Goal: Communication & Community: Ask a question

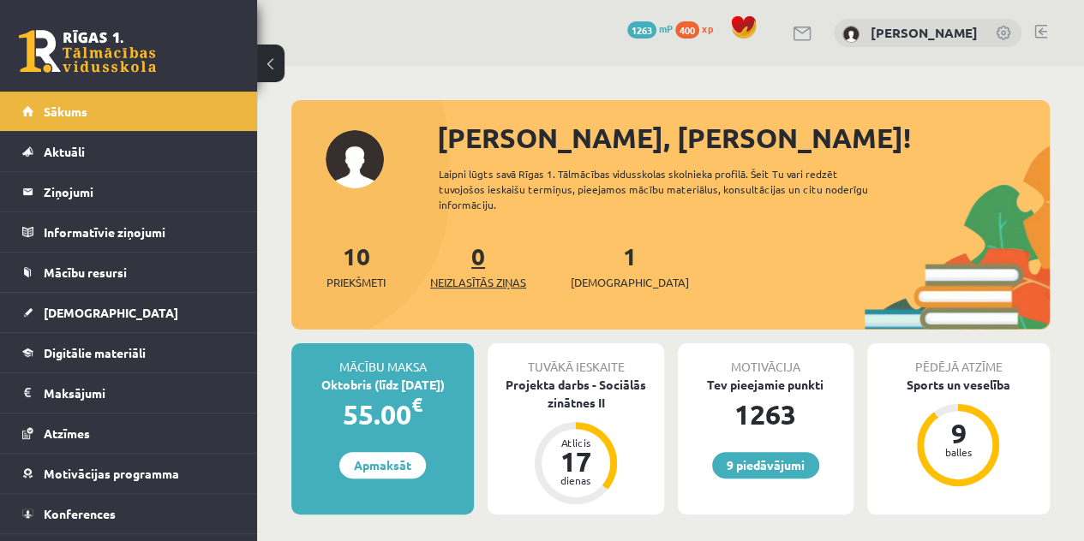
click at [476, 261] on link "0 Neizlasītās ziņas" at bounding box center [478, 266] width 96 height 51
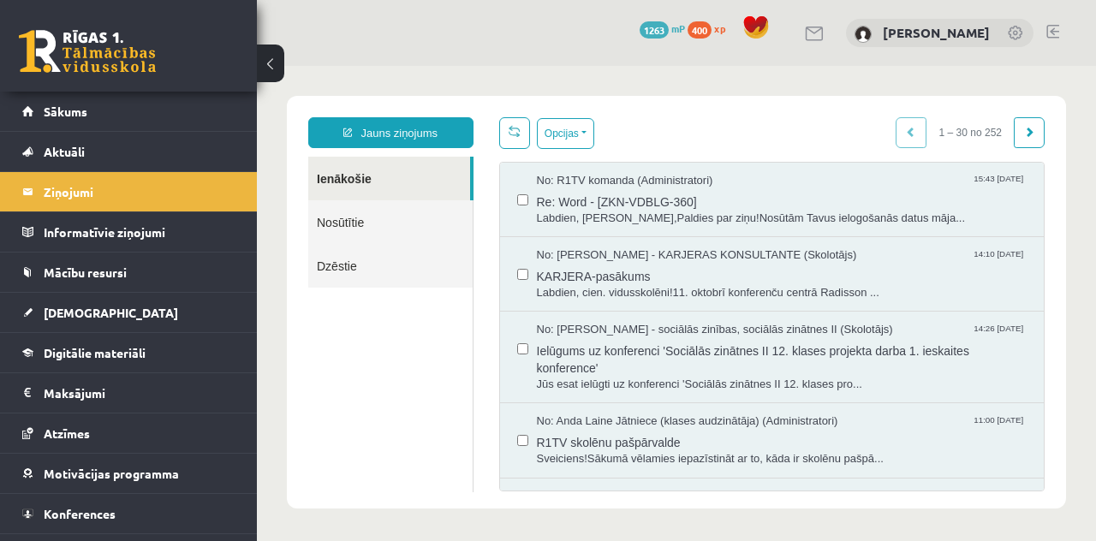
click at [414, 116] on div "Jauns ziņojums Ienākošie Nosūtītie Dzēstie ********* ********* ******* Opcijas …" at bounding box center [676, 302] width 779 height 413
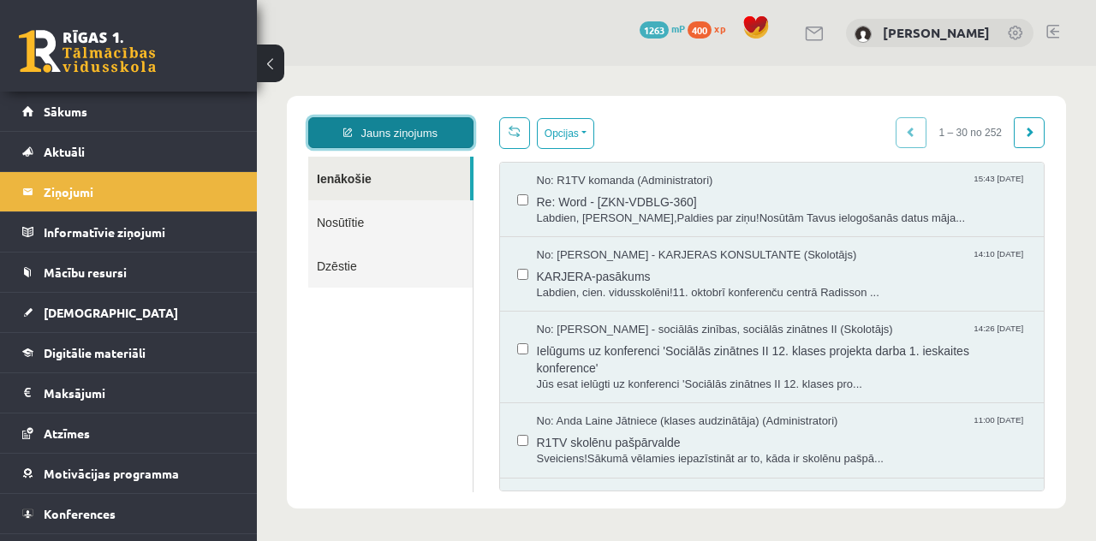
click at [415, 119] on link "Jauns ziņojums" at bounding box center [390, 132] width 165 height 31
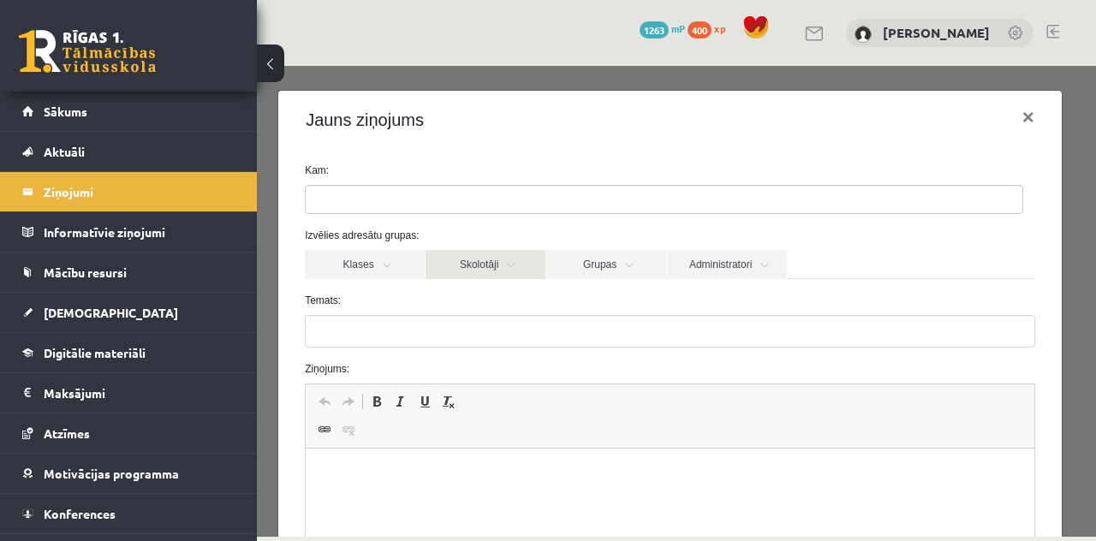
click at [503, 256] on link "Skolotāji" at bounding box center [486, 264] width 120 height 29
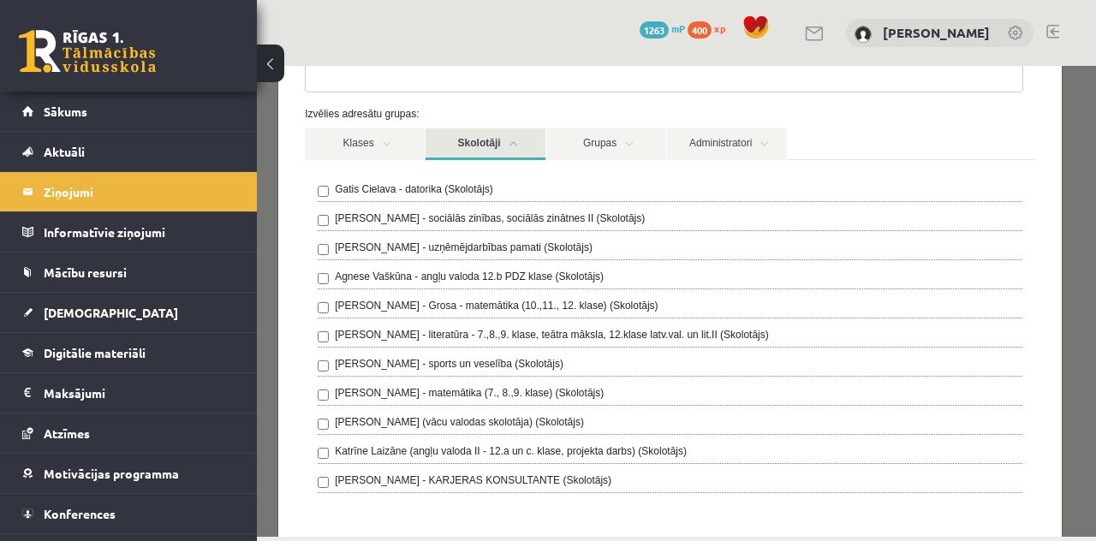
scroll to position [128, 0]
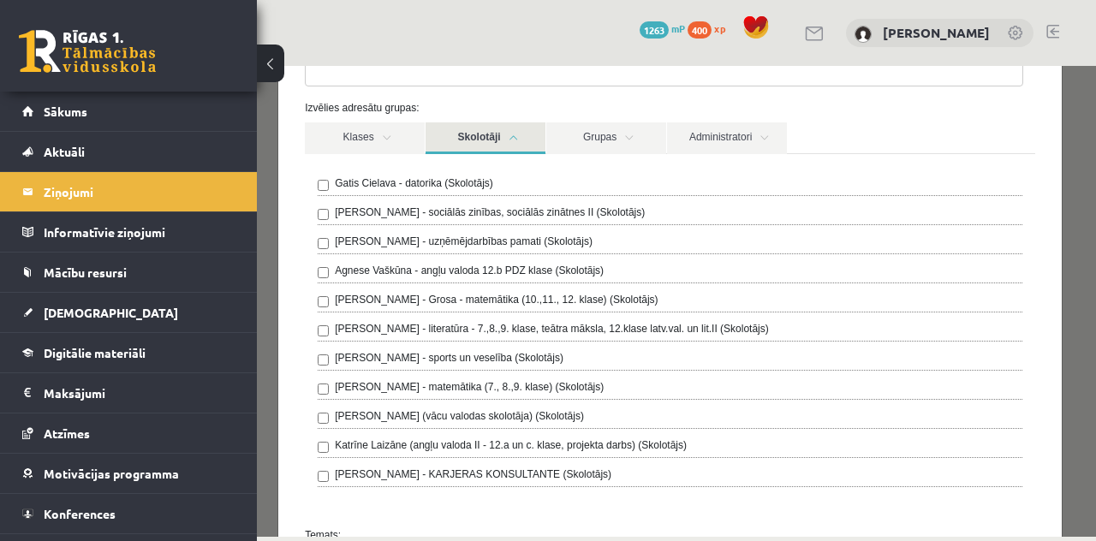
click at [322, 205] on div "Anita Jozus - sociālās zinības, sociālās zinātnes II (Skolotājs)" at bounding box center [670, 215] width 705 height 21
click at [525, 129] on link "Skolotāji" at bounding box center [486, 138] width 120 height 32
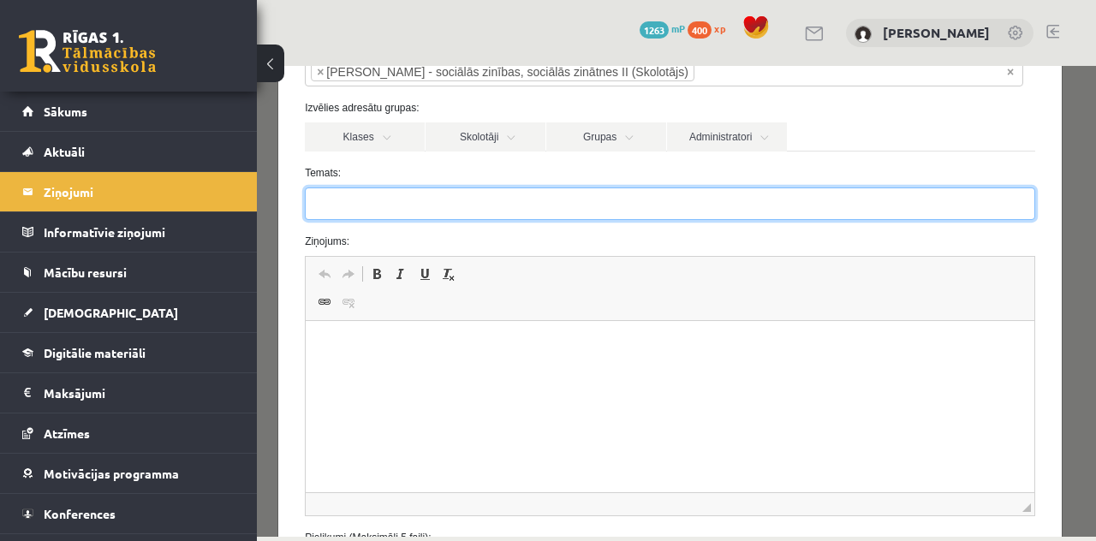
click at [768, 198] on input "Temats:" at bounding box center [670, 204] width 731 height 33
type input "**********"
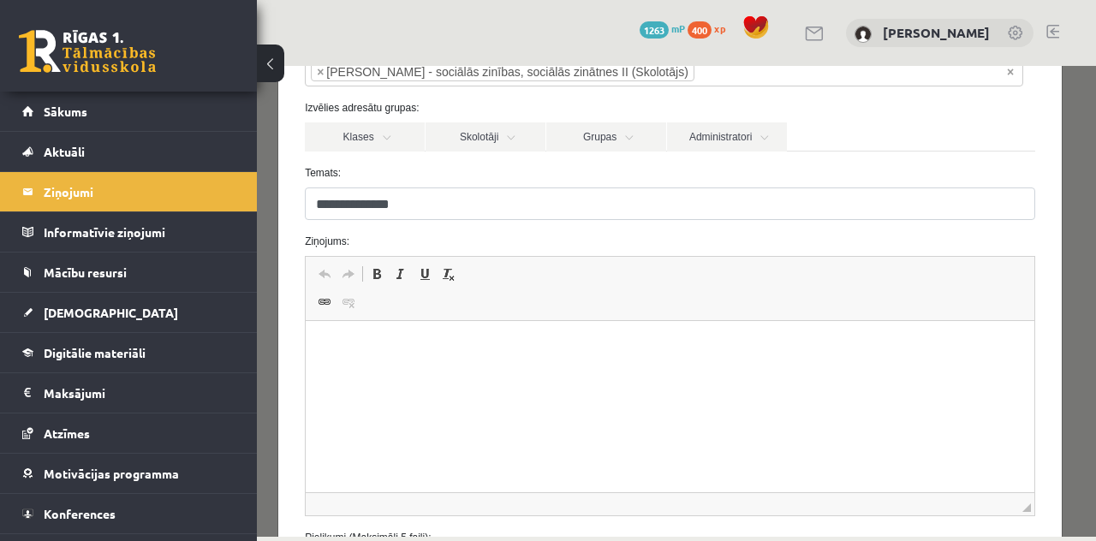
click at [642, 351] on p "Editor, wiswyg-editor-47433883581440-1760518458-36" at bounding box center [670, 347] width 695 height 18
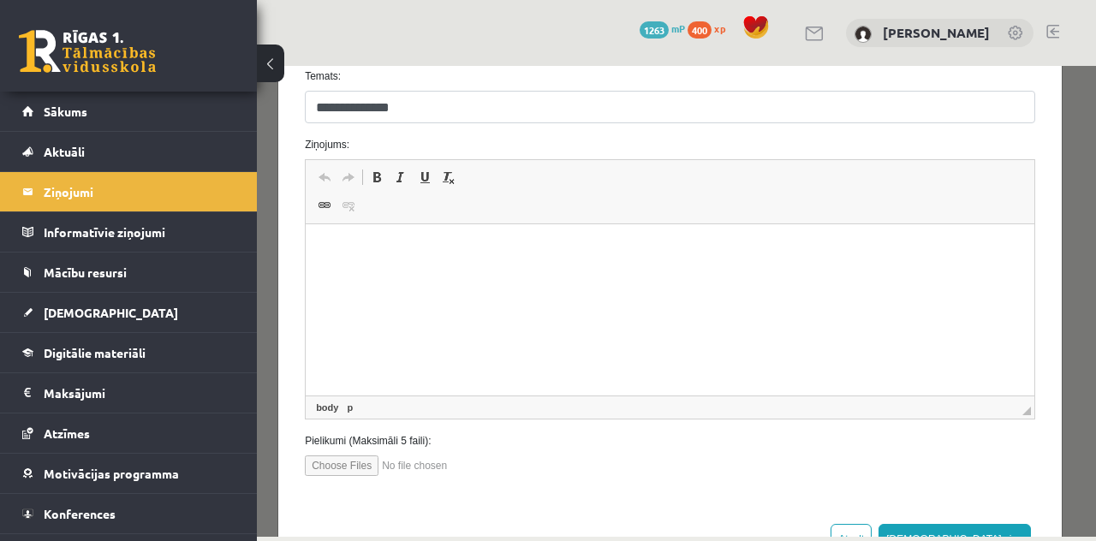
scroll to position [235, 0]
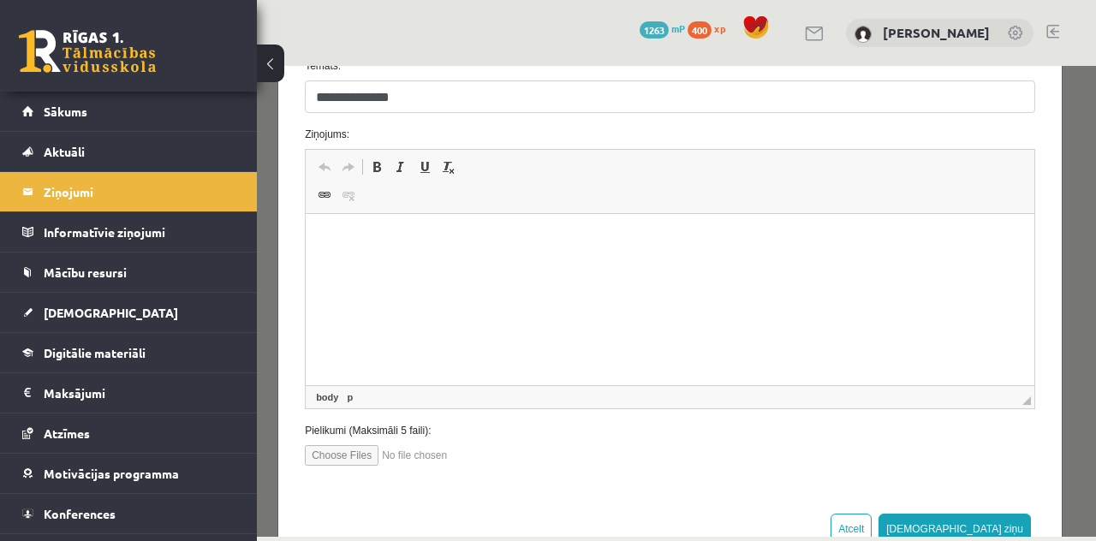
click at [351, 447] on input "file" at bounding box center [402, 455] width 194 height 21
type input "**********"
click at [411, 451] on input "file" at bounding box center [402, 455] width 194 height 21
click at [360, 460] on input "file" at bounding box center [402, 455] width 194 height 21
type input "**********"
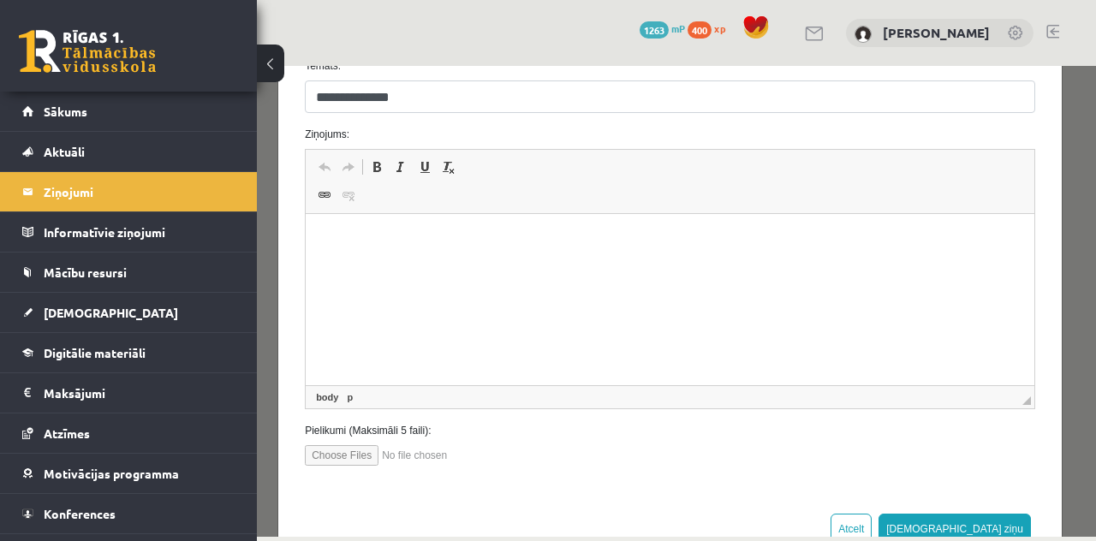
click at [406, 451] on input "file" at bounding box center [402, 455] width 194 height 21
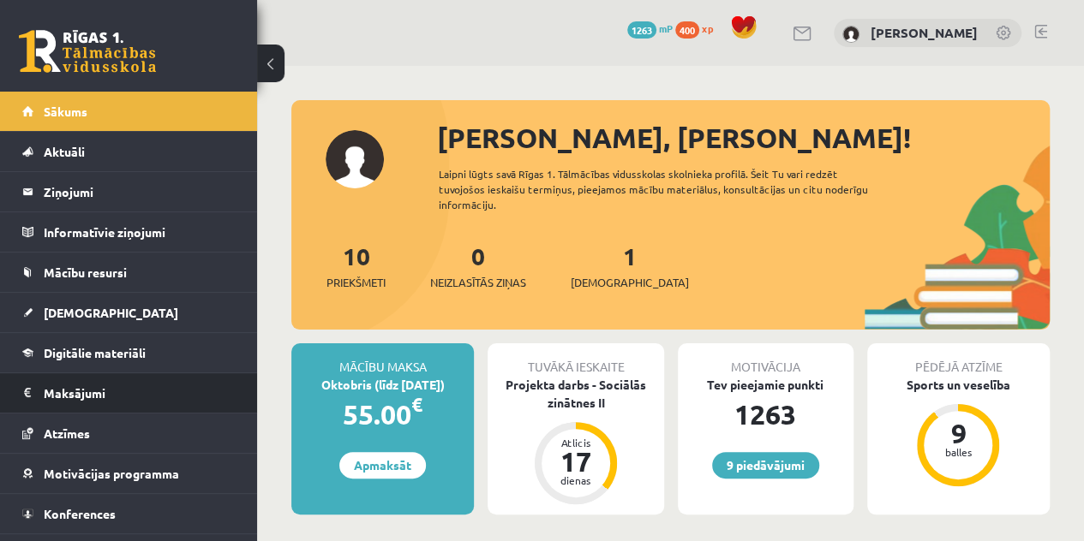
click at [242, 381] on li "Maksājumi 0" at bounding box center [128, 393] width 257 height 41
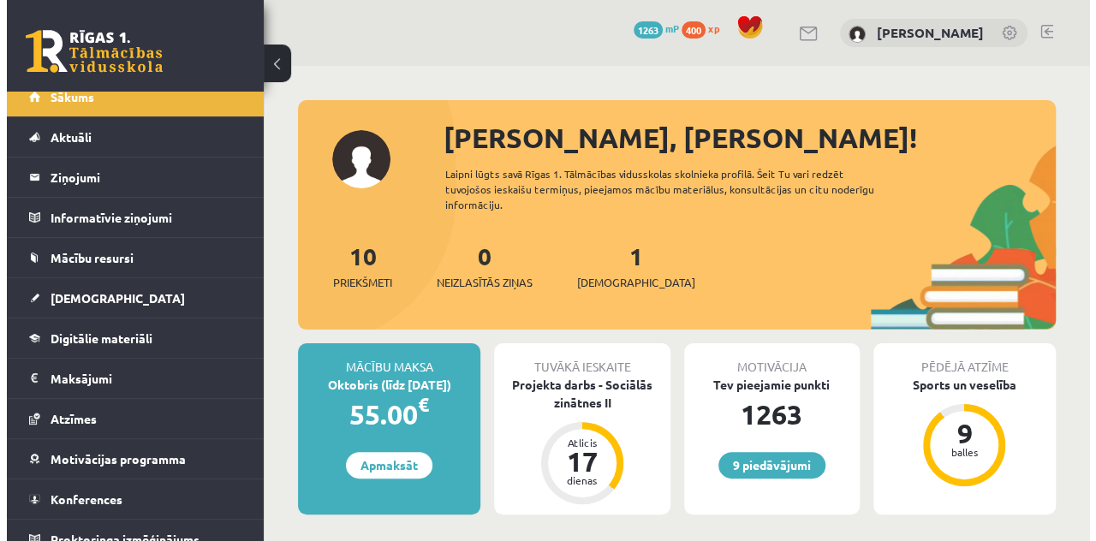
scroll to position [29, 0]
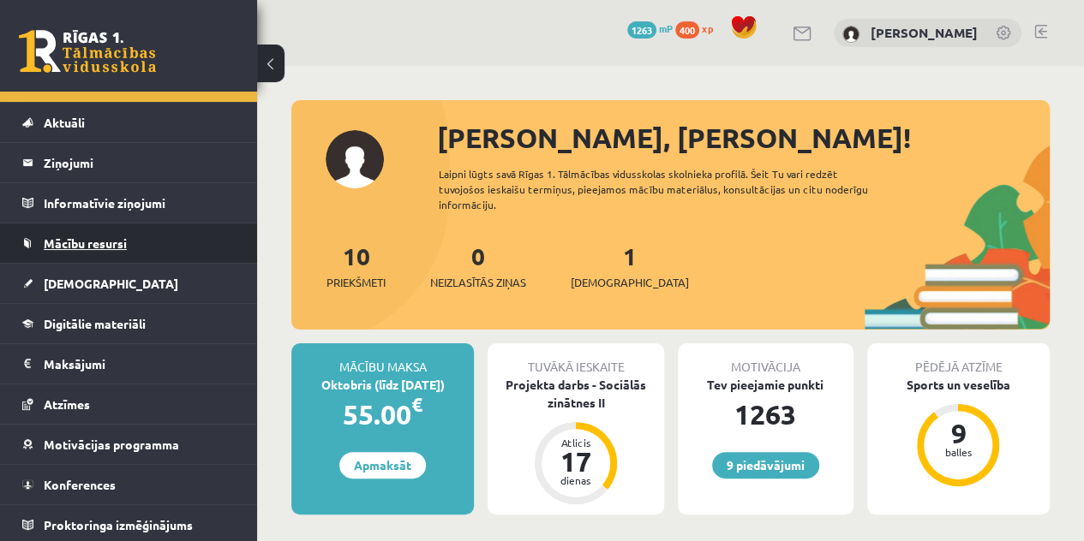
click at [108, 225] on link "Mācību resursi" at bounding box center [128, 243] width 213 height 39
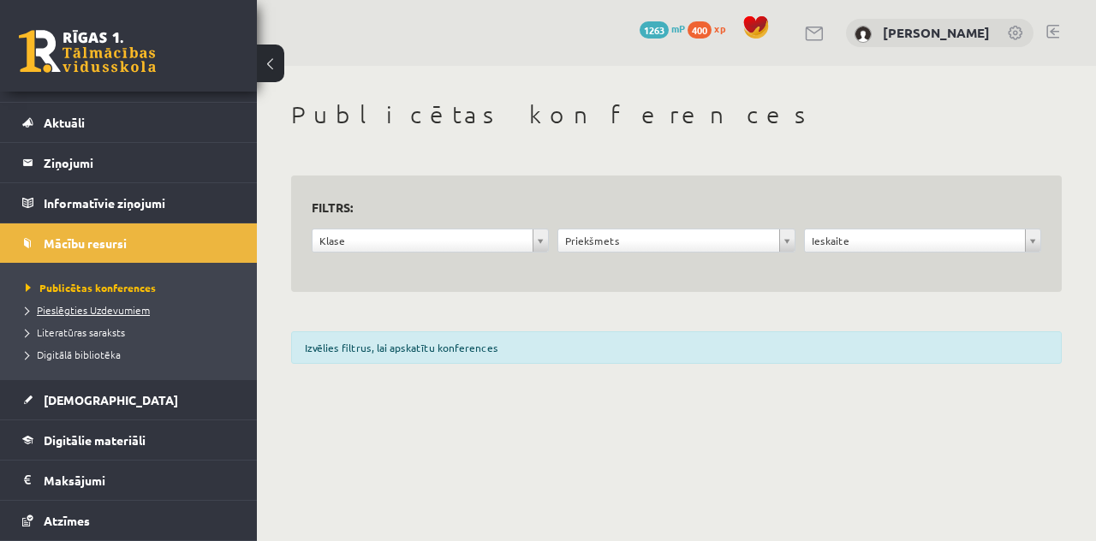
click at [101, 304] on span "Pieslēgties Uzdevumiem" at bounding box center [88, 310] width 124 height 14
